Goal: Book appointment/travel/reservation

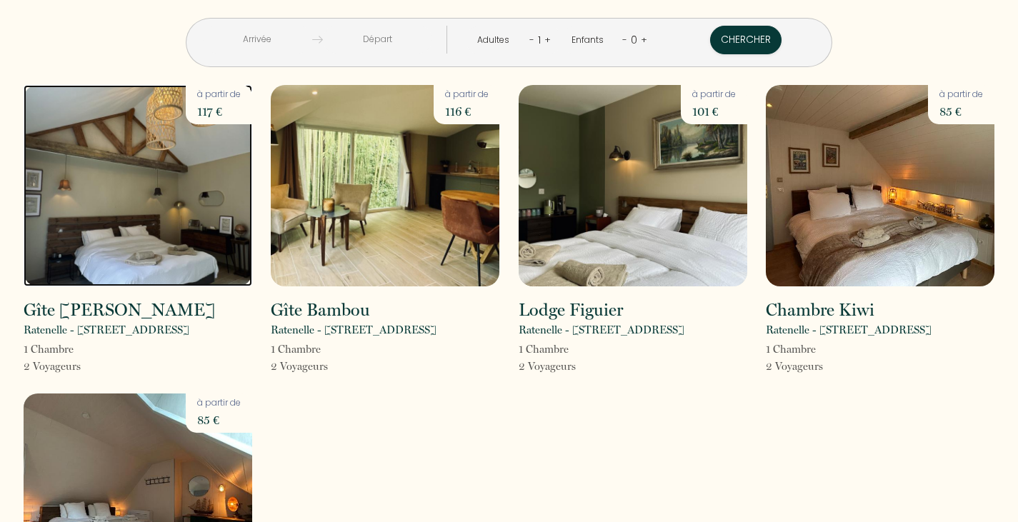
click at [73, 229] on img at bounding box center [138, 186] width 229 height 202
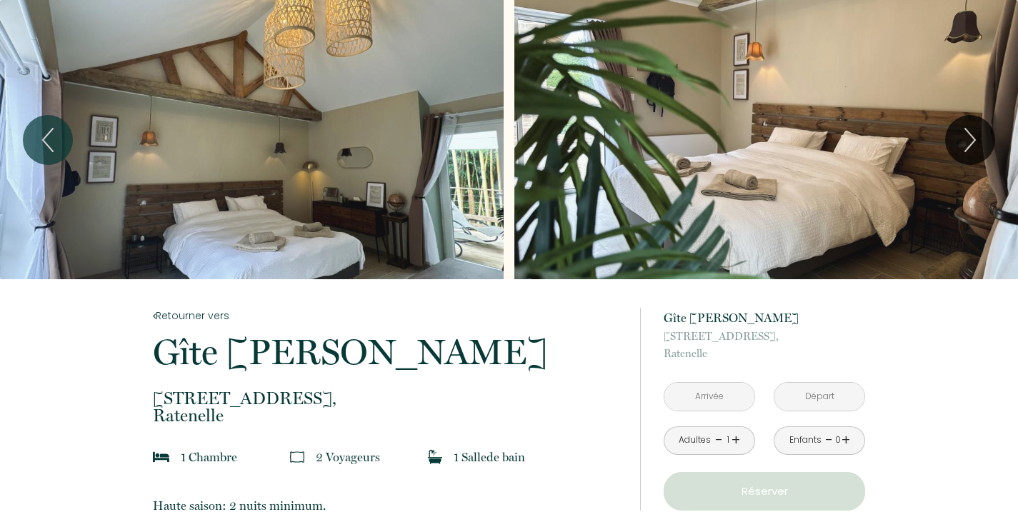
click at [73, 229] on div "Slideshow" at bounding box center [252, 139] width 504 height 279
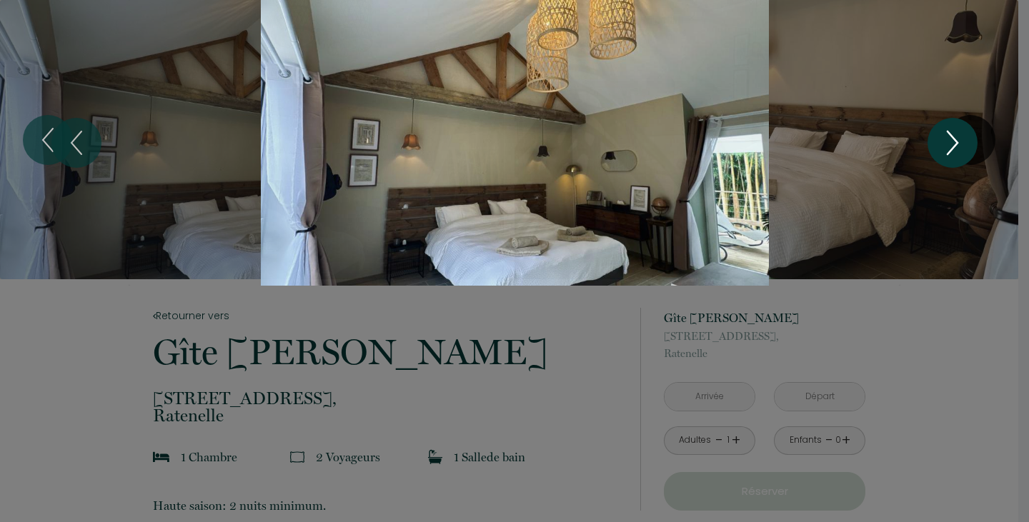
click at [947, 148] on icon "Next" at bounding box center [952, 142] width 30 height 43
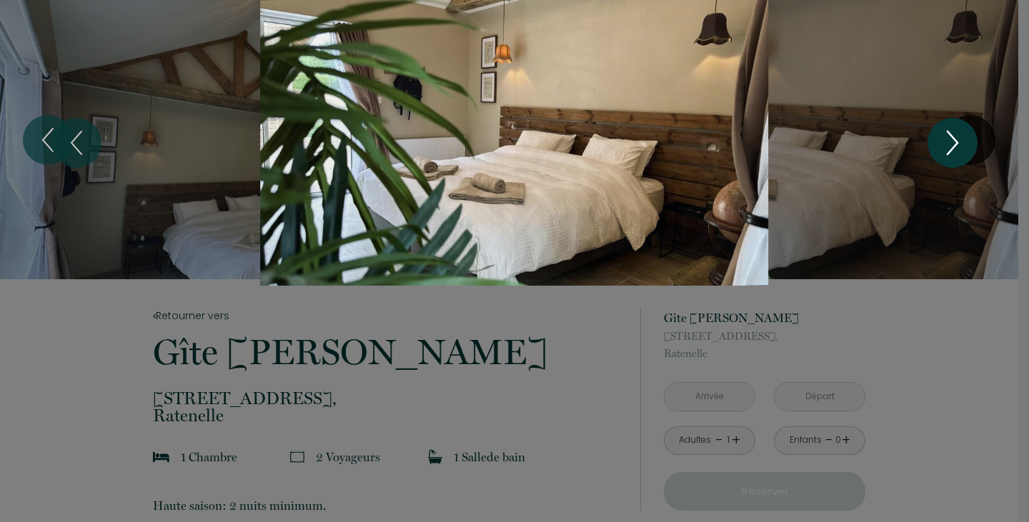
click at [947, 148] on icon "Next" at bounding box center [952, 142] width 30 height 43
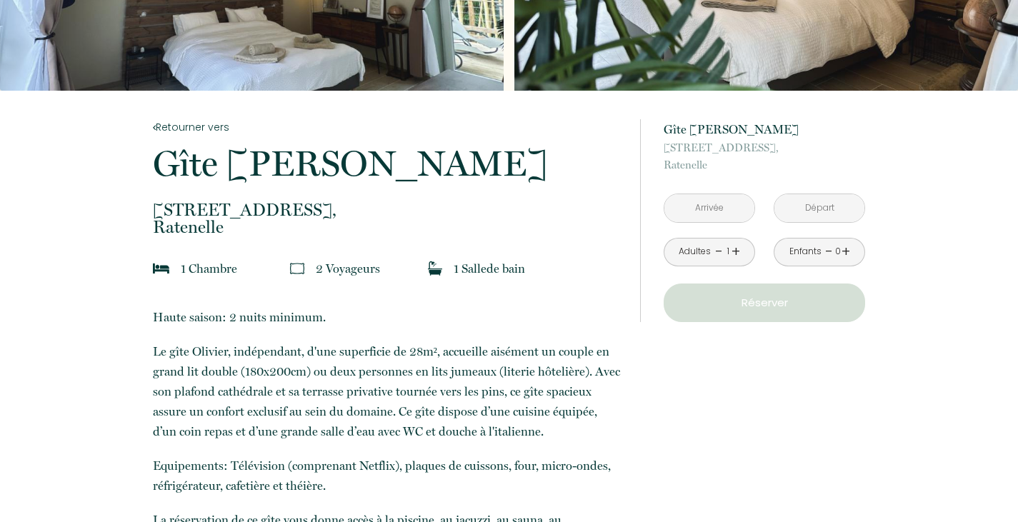
scroll to position [195, 0]
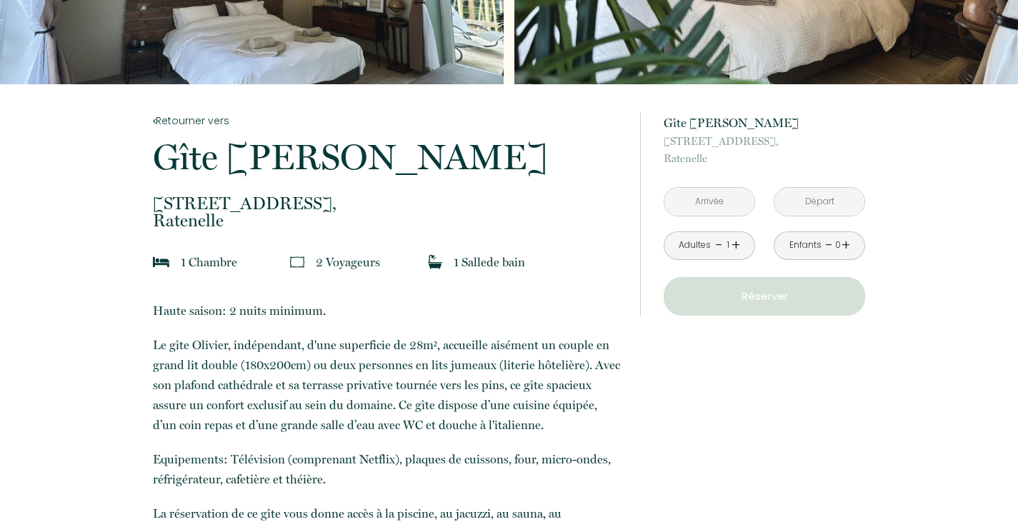
click at [725, 203] on input "text" at bounding box center [710, 202] width 90 height 28
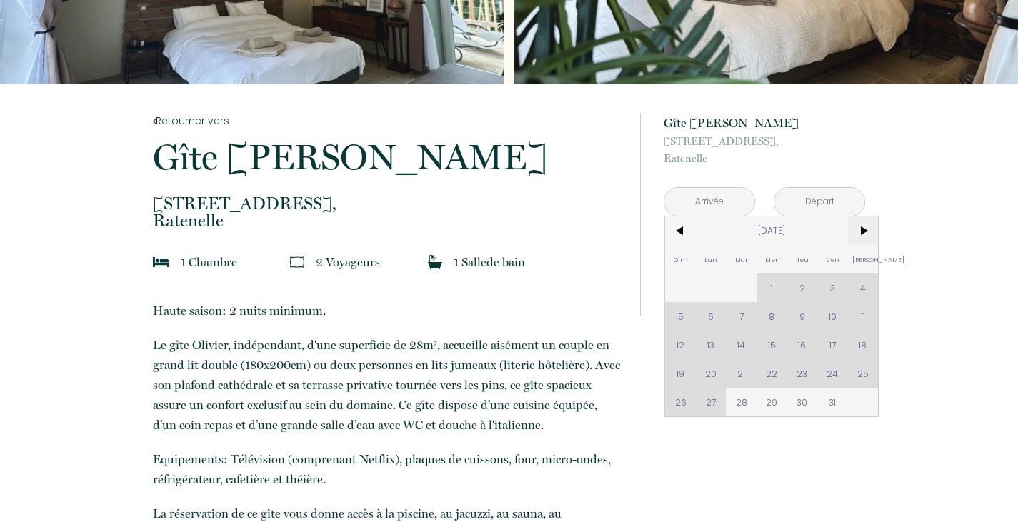
click at [855, 236] on span ">" at bounding box center [863, 231] width 31 height 29
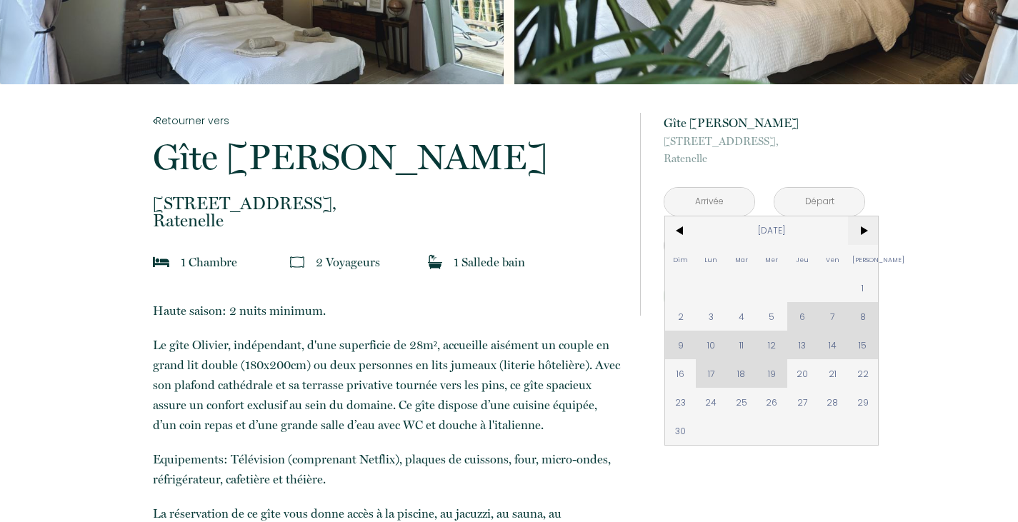
click at [855, 236] on span ">" at bounding box center [863, 231] width 31 height 29
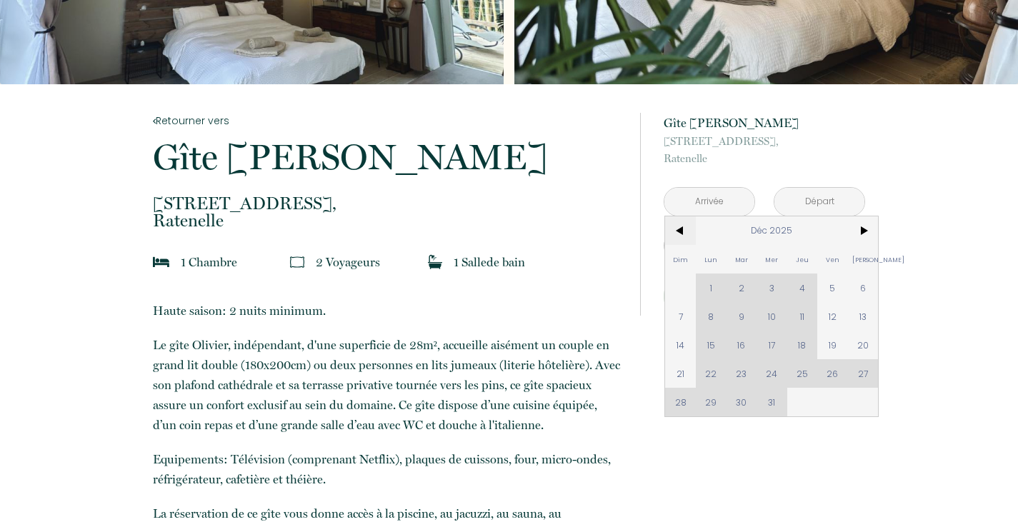
click at [681, 219] on span "<" at bounding box center [680, 231] width 31 height 29
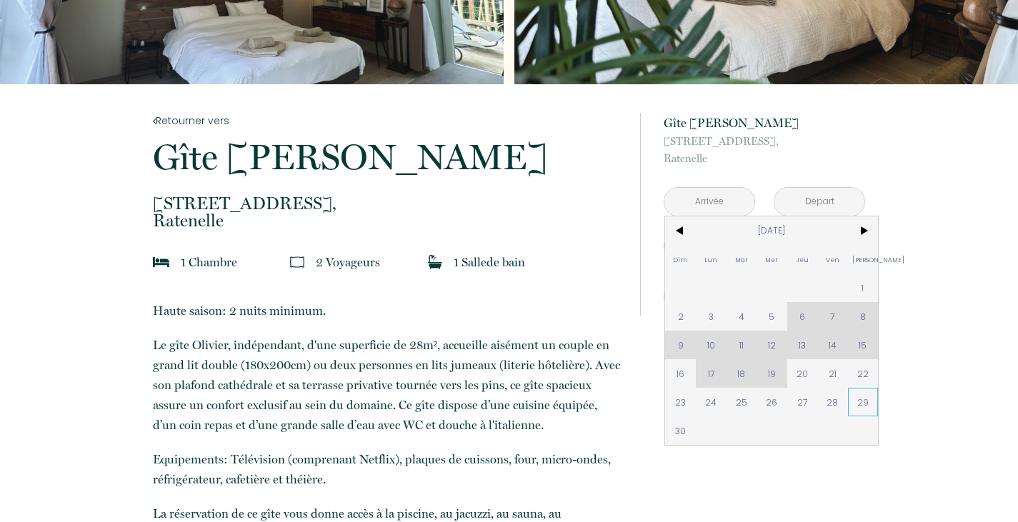
click at [864, 403] on span "29" at bounding box center [863, 402] width 31 height 29
type input "[DATE]"
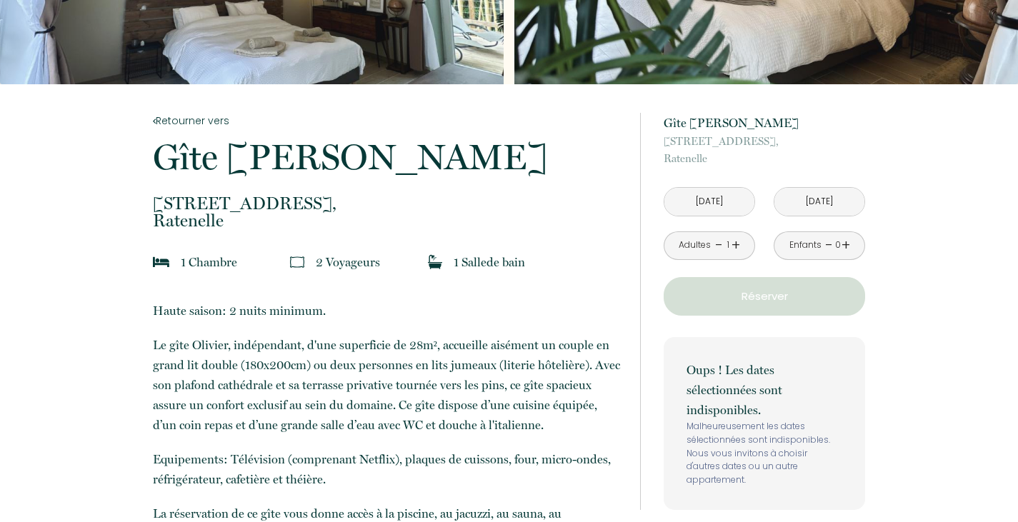
click at [733, 198] on input "[DATE]" at bounding box center [710, 202] width 90 height 28
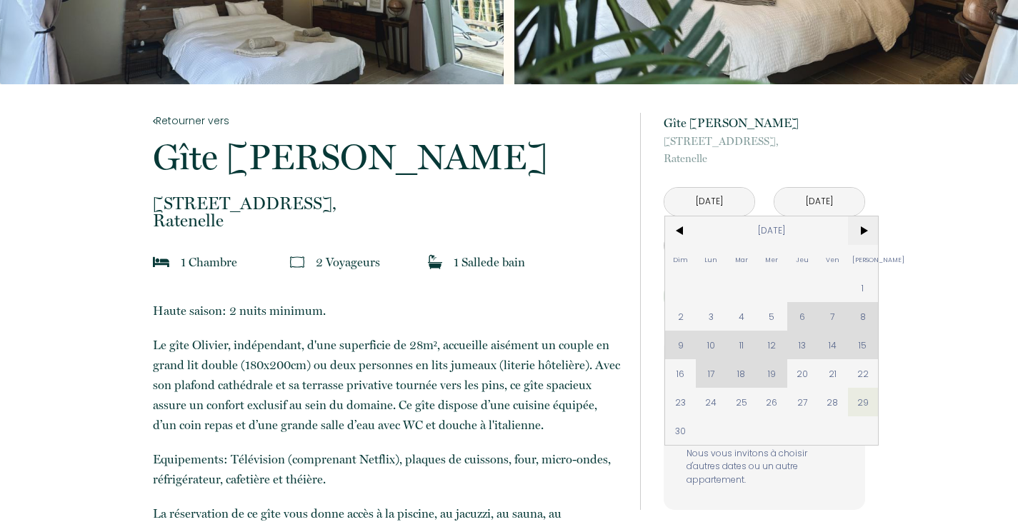
click at [852, 230] on span ">" at bounding box center [863, 231] width 31 height 29
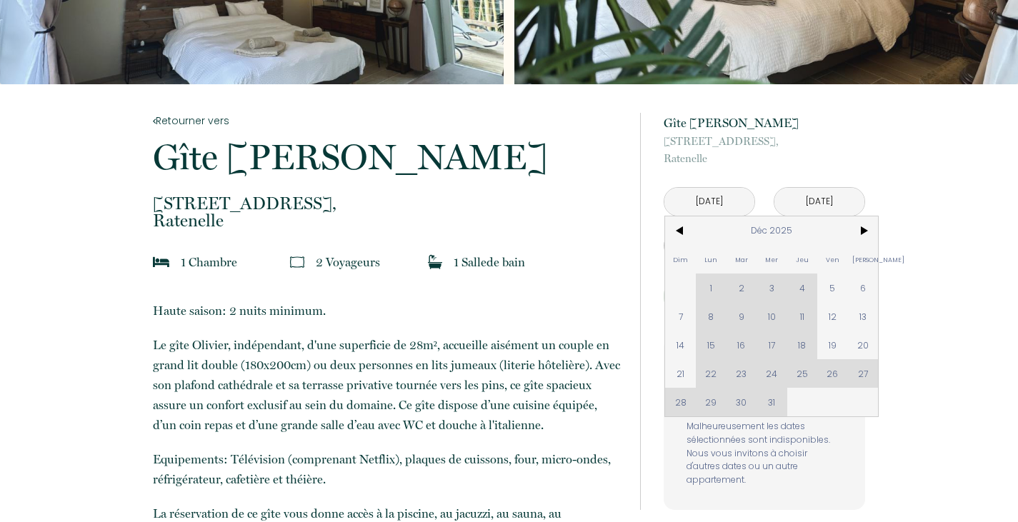
click at [715, 286] on div "Dim Lun Mar Mer Jeu Ven Sam 1 2 3 4 5 6 7 8 9 10 11 12 13 14 15 16 17 18 19 20 …" at bounding box center [771, 317] width 213 height 200
click at [711, 279] on div "Dim Lun Mar Mer Jeu Ven Sam 1 2 3 4 5 6 7 8 9 10 11 12 13 14 15 16 17 18 19 20 …" at bounding box center [771, 317] width 213 height 200
click at [710, 283] on div "Dim Lun Mar Mer Jeu Ven Sam 1 2 3 4 5 6 7 8 9 10 11 12 13 14 15 16 17 18 19 20 …" at bounding box center [771, 317] width 213 height 200
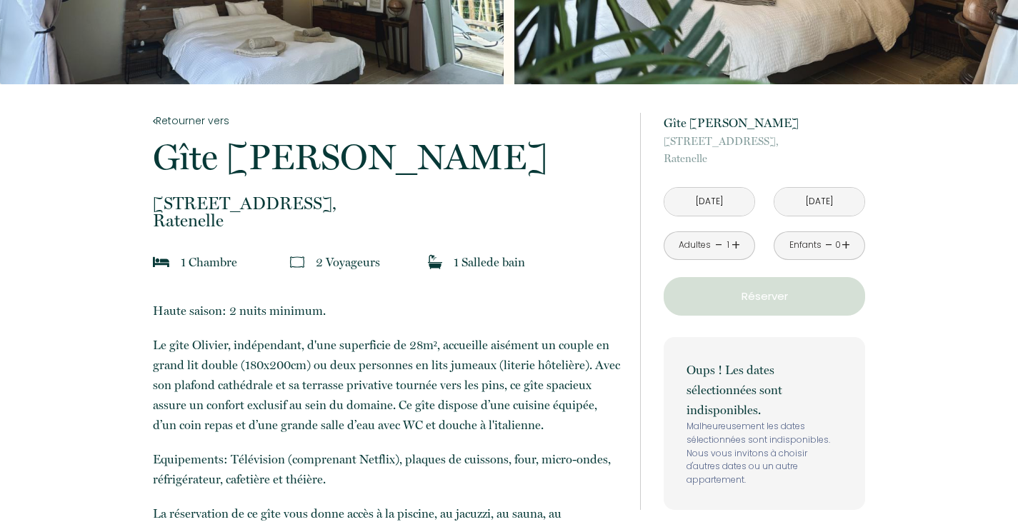
click at [733, 194] on input "[DATE]" at bounding box center [710, 202] width 90 height 28
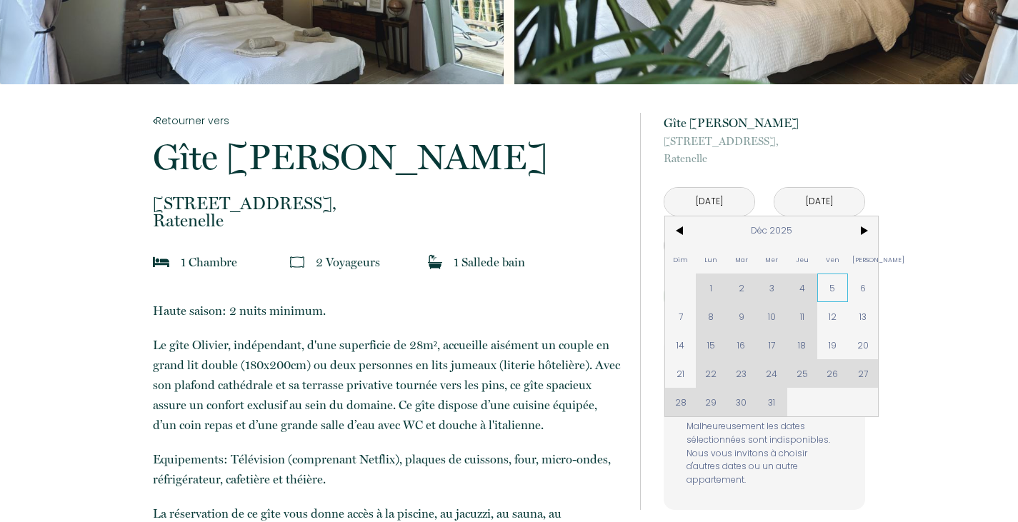
click at [825, 288] on span "5" at bounding box center [832, 288] width 31 height 29
type input "[DATE]"
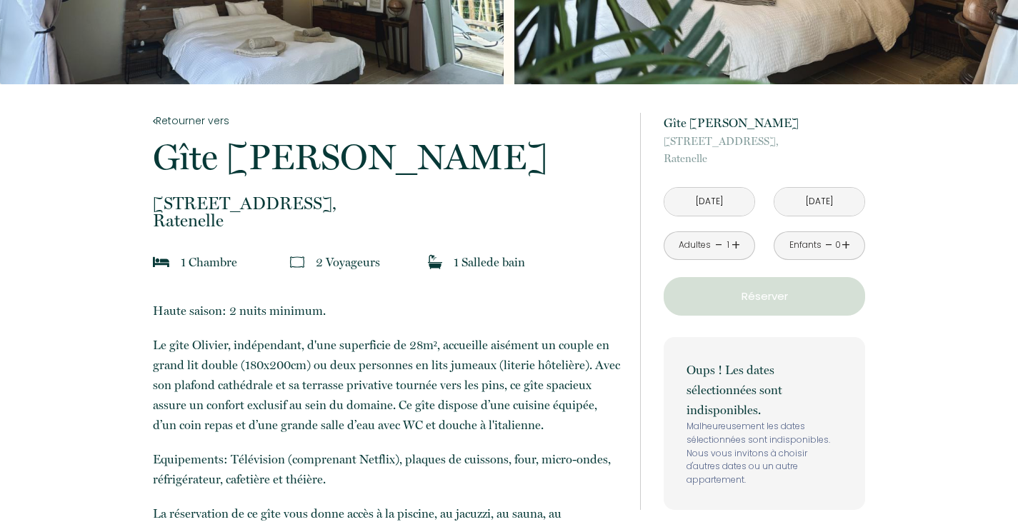
click at [722, 201] on input "[DATE]" at bounding box center [710, 202] width 90 height 28
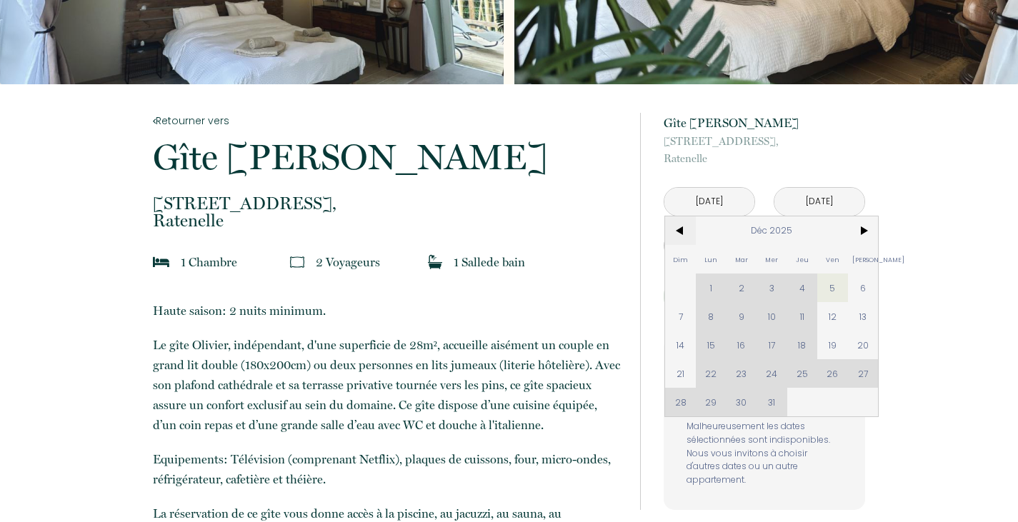
click at [678, 227] on span "<" at bounding box center [680, 231] width 31 height 29
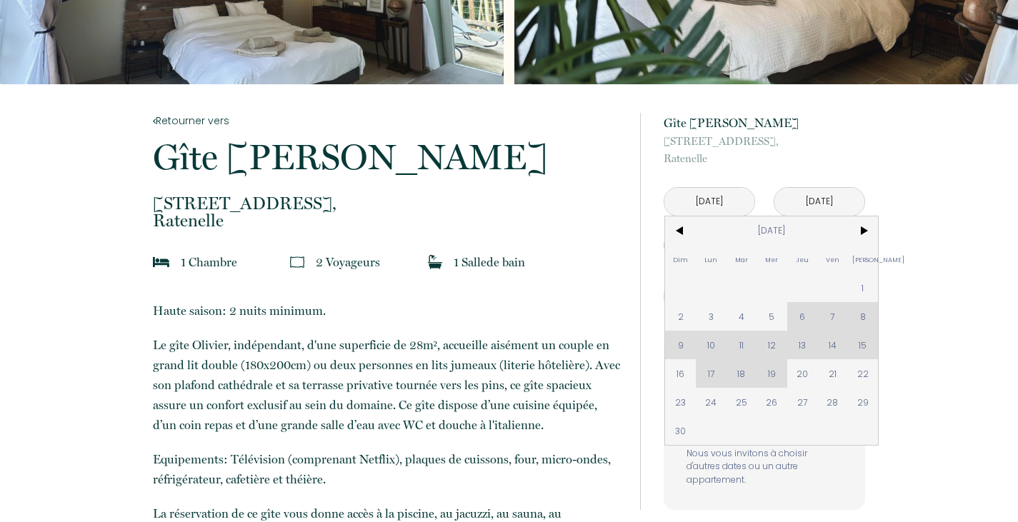
click at [834, 343] on div "Dim Lun Mar Mer Jeu Ven Sam 1 2 3 4 5 6 7 8 9 10 11 12 13 14 15 16 17 18 19 20 …" at bounding box center [771, 331] width 213 height 229
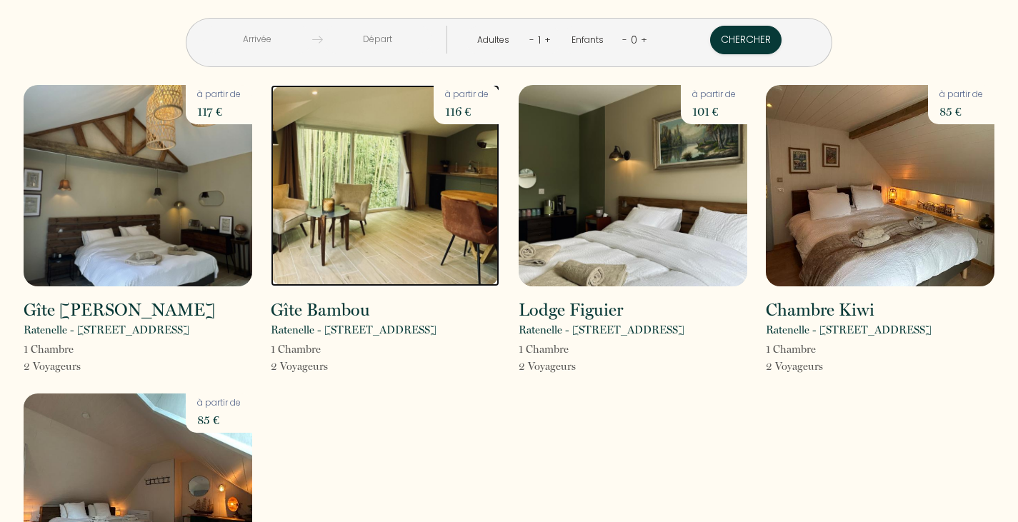
click at [387, 219] on img at bounding box center [385, 186] width 229 height 202
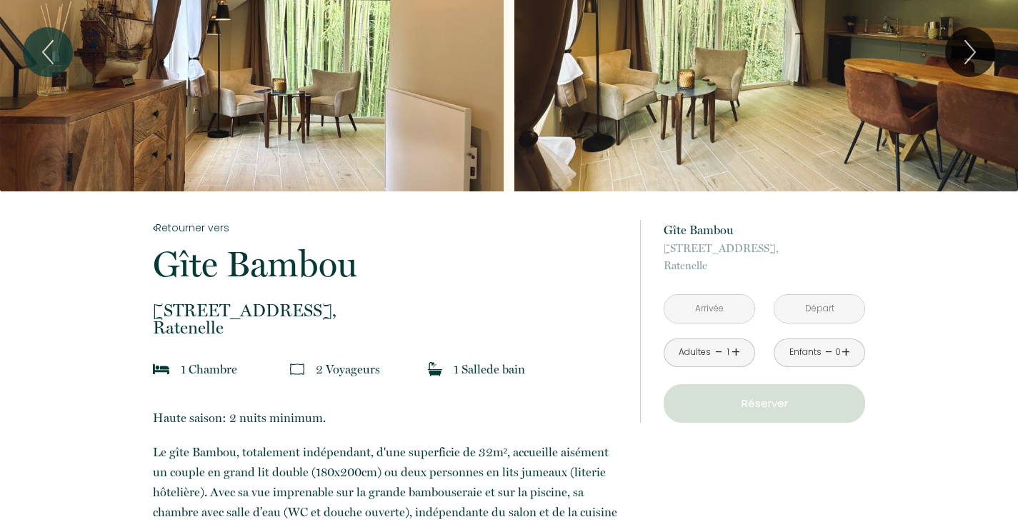
scroll to position [83, 0]
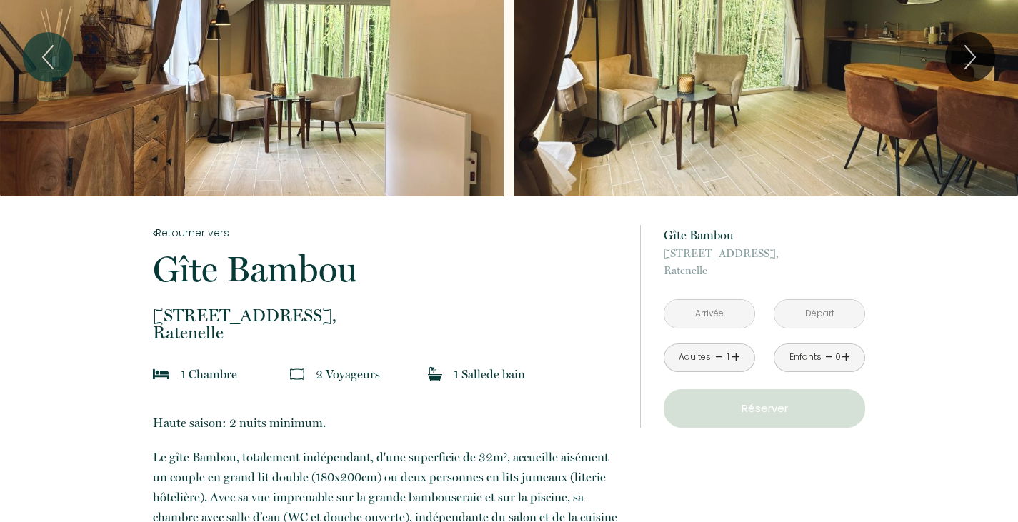
click at [687, 312] on input "text" at bounding box center [710, 314] width 90 height 28
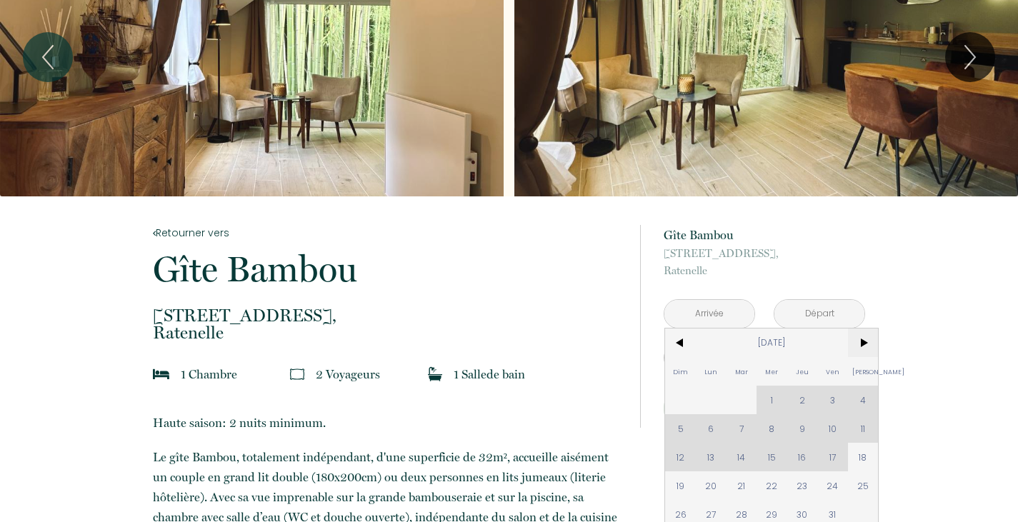
click at [857, 340] on span ">" at bounding box center [863, 343] width 31 height 29
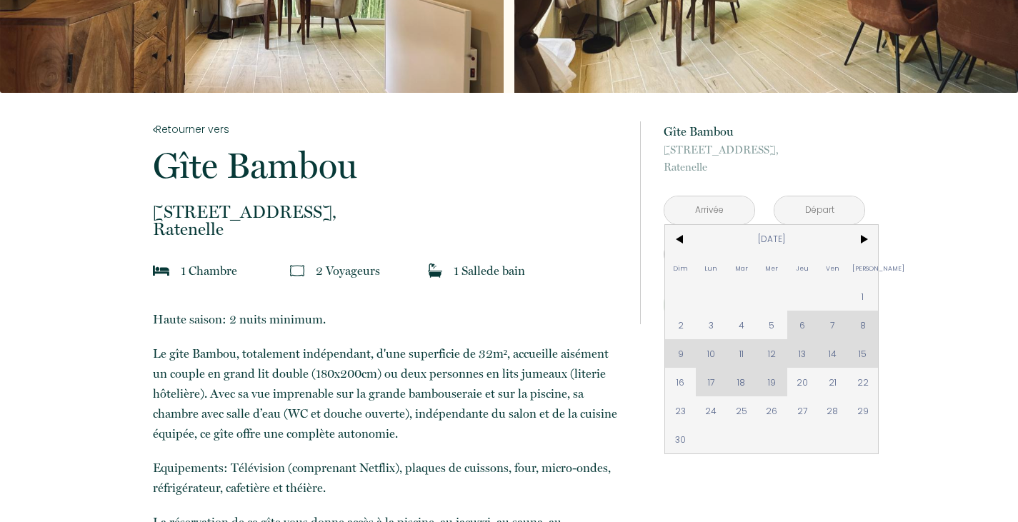
scroll to position [191, 0]
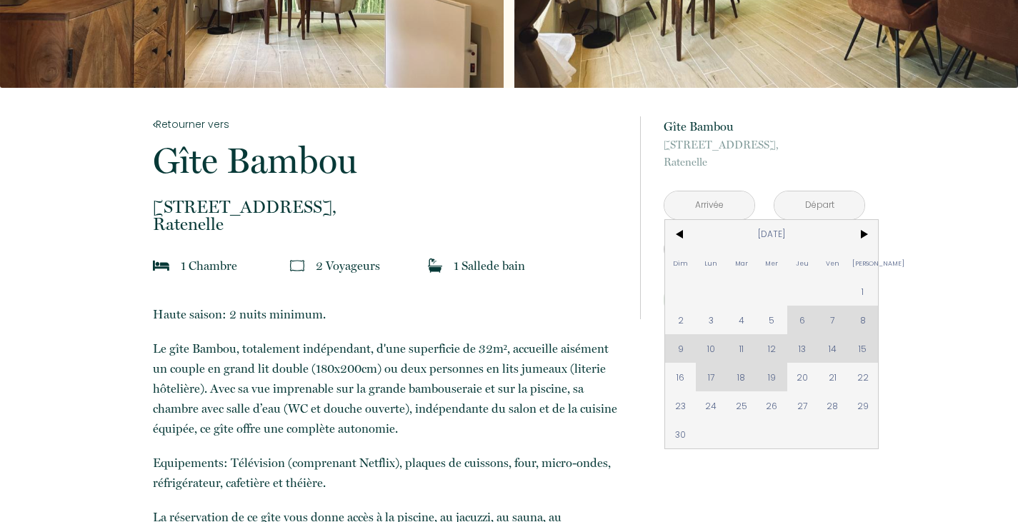
click at [828, 349] on div "Dim Lun Mar Mer Jeu Ven Sam 1 2 3 4 5 6 7 8 9 10 11 12 13 14 15 16 17 18 19 20 …" at bounding box center [771, 334] width 213 height 229
click at [860, 412] on span "29" at bounding box center [863, 406] width 31 height 29
type input "[DATE]"
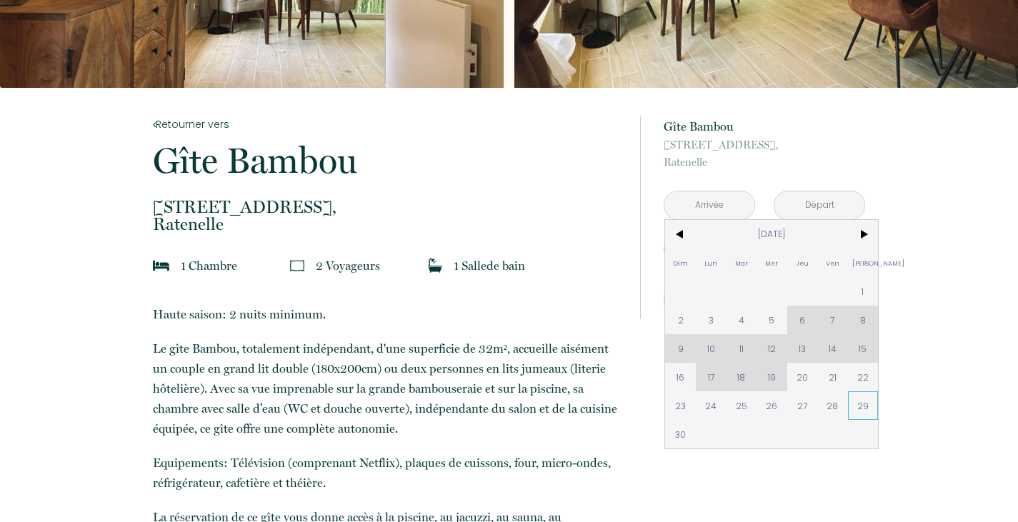
type input "[DATE]"
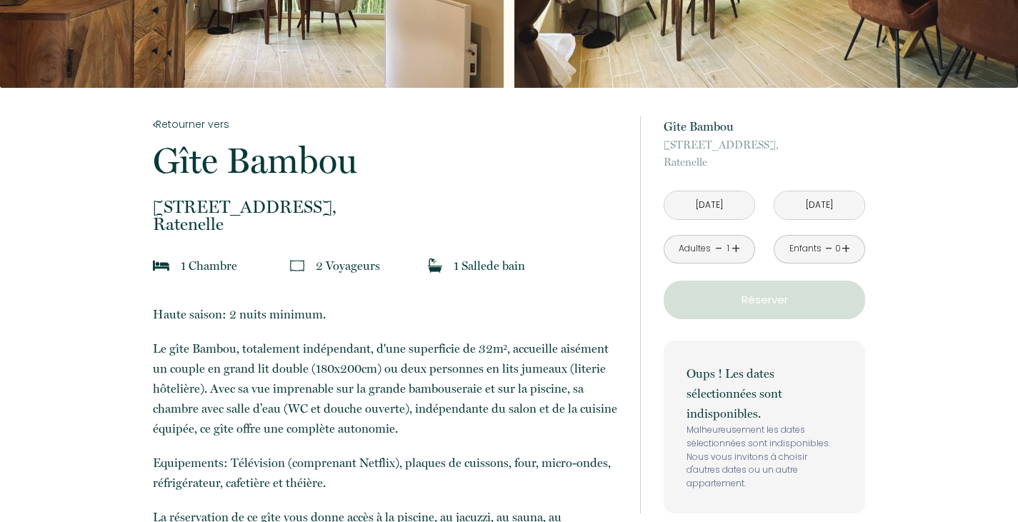
click at [860, 412] on div "Oups ! Les dates sélectionnées sont indisponibles. Malheureusement les dates sé…" at bounding box center [765, 427] width 202 height 173
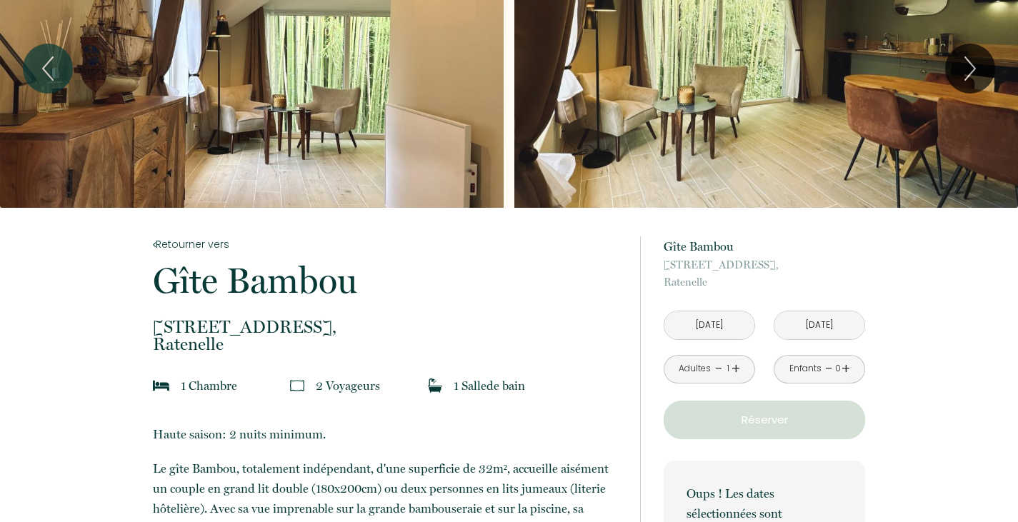
scroll to position [70, 0]
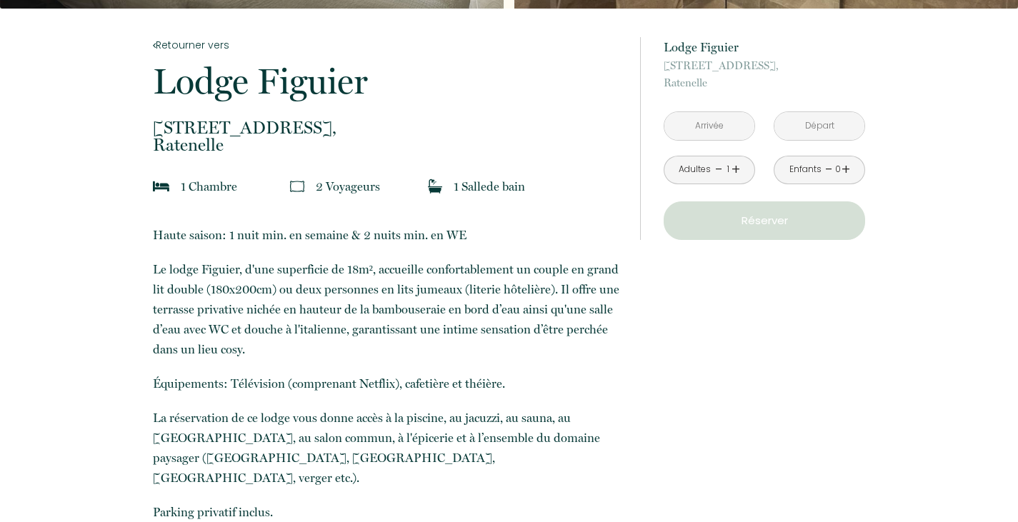
scroll to position [272, 0]
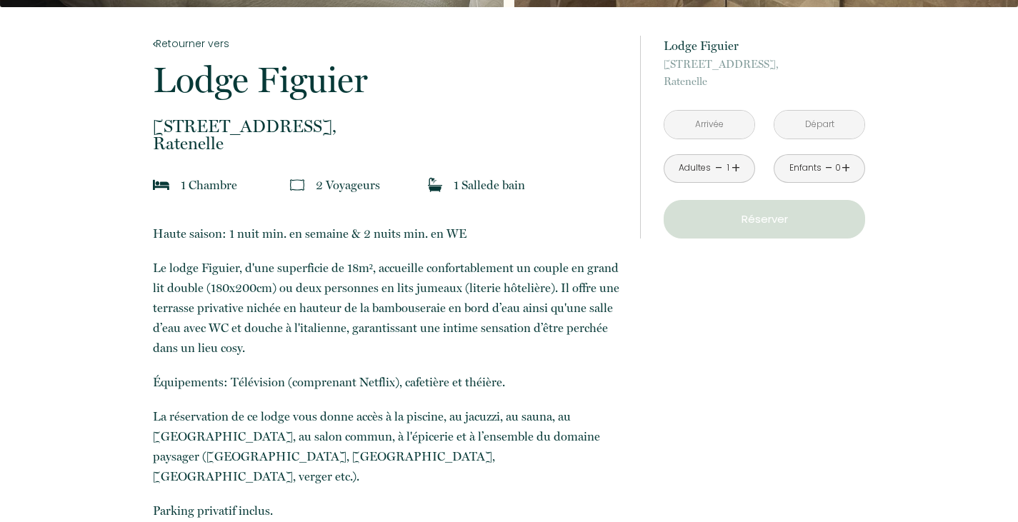
click at [737, 119] on input "text" at bounding box center [710, 125] width 90 height 28
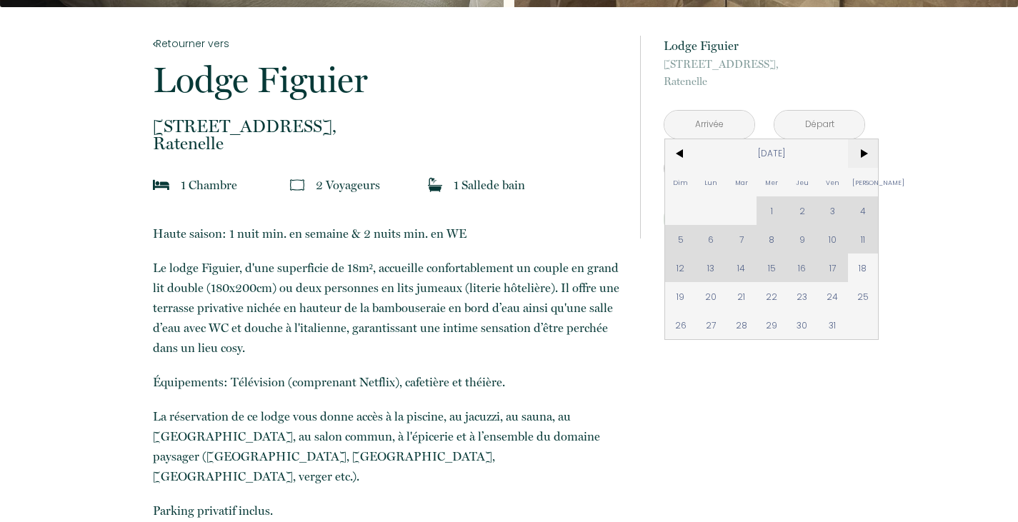
click at [853, 159] on span ">" at bounding box center [863, 153] width 31 height 29
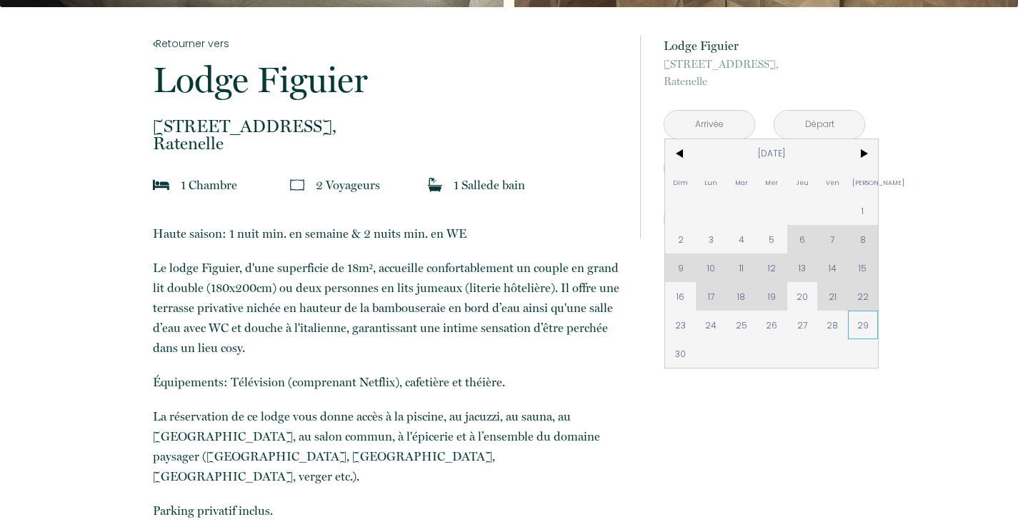
click at [858, 326] on span "29" at bounding box center [863, 325] width 31 height 29
type input "[DATE]"
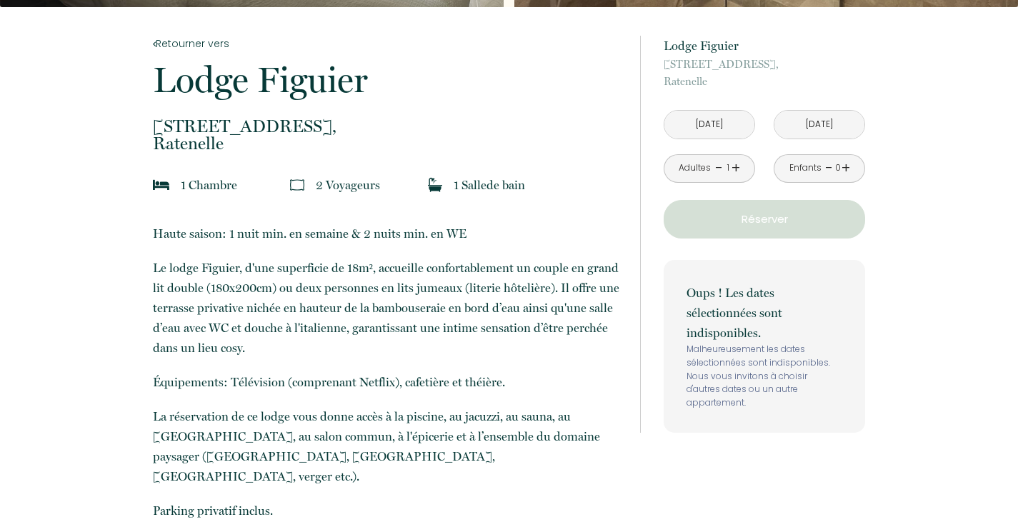
click at [798, 126] on input "[DATE]" at bounding box center [820, 125] width 90 height 28
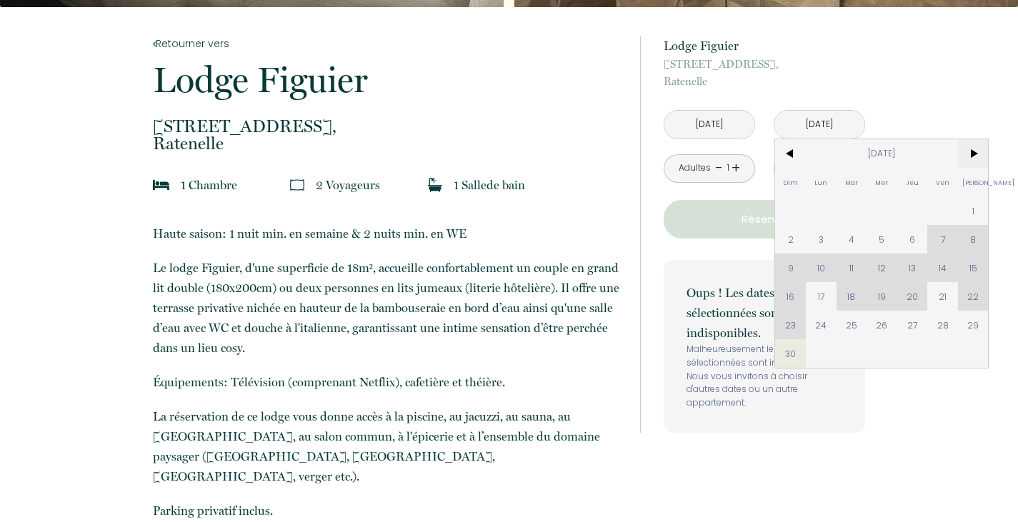
click at [977, 151] on span ">" at bounding box center [973, 153] width 31 height 29
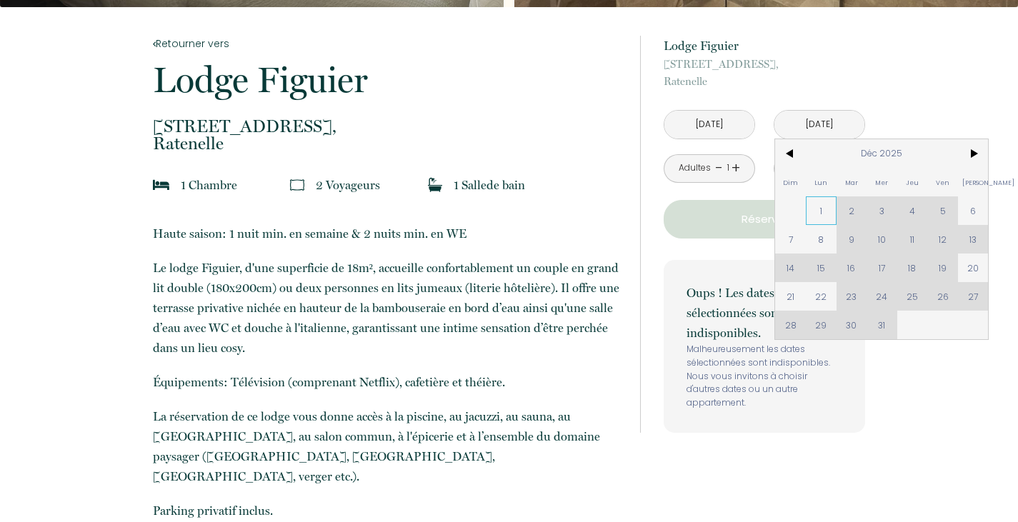
click at [820, 217] on span "1" at bounding box center [821, 210] width 31 height 29
type input "Lun 01 Déc 2025"
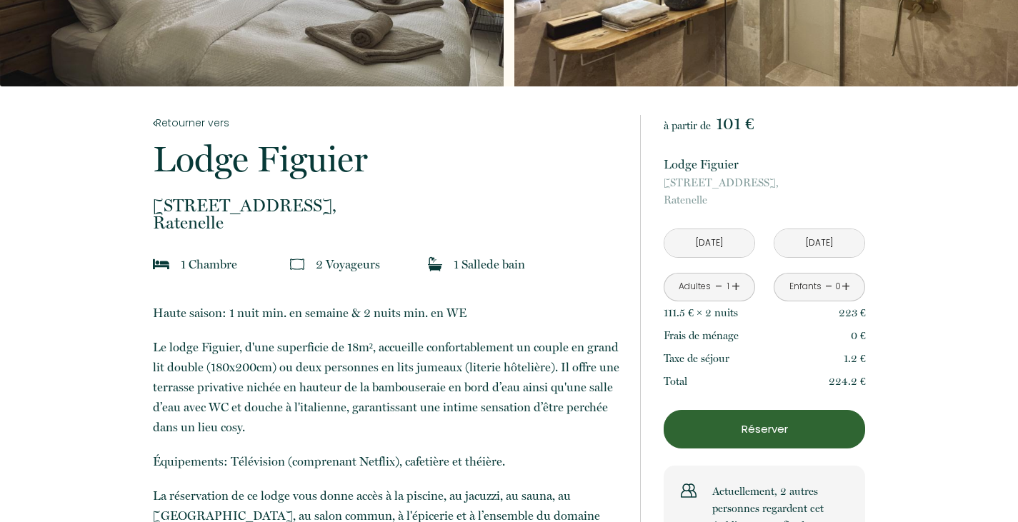
scroll to position [186, 0]
